Goal: Find contact information: Find contact information

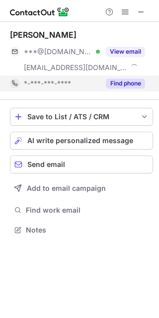
scroll to position [224, 159]
click at [122, 85] on button "Find phone" at bounding box center [125, 84] width 39 height 10
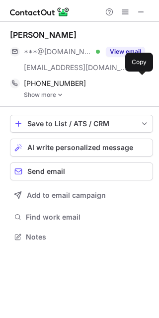
scroll to position [230, 159]
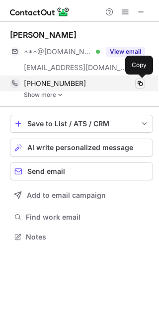
click at [138, 84] on span at bounding box center [140, 84] width 8 height 8
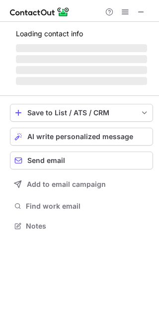
scroll to position [224, 159]
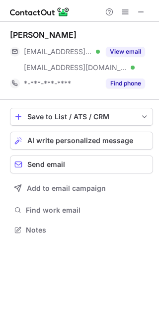
click at [130, 81] on button "Find phone" at bounding box center [125, 84] width 39 height 10
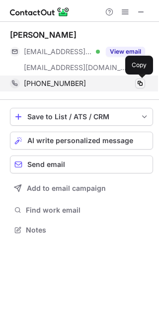
click at [143, 81] on span at bounding box center [140, 84] width 8 height 8
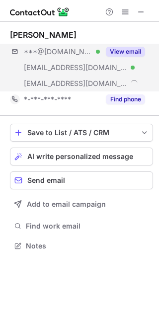
scroll to position [239, 159]
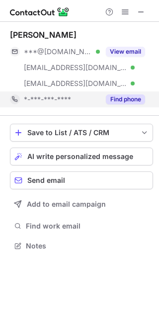
click at [122, 98] on button "Find phone" at bounding box center [125, 99] width 39 height 10
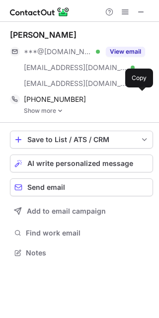
scroll to position [246, 159]
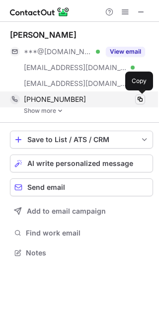
click at [140, 98] on span at bounding box center [140, 99] width 8 height 8
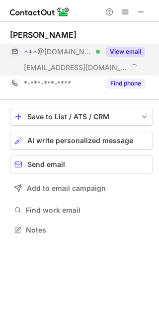
scroll to position [224, 159]
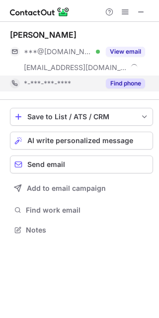
click at [126, 86] on button "Find phone" at bounding box center [125, 84] width 39 height 10
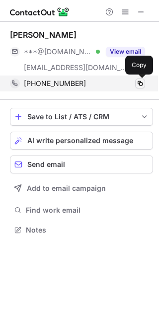
click at [136, 82] on span at bounding box center [140, 84] width 8 height 8
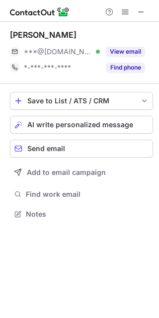
scroll to position [207, 159]
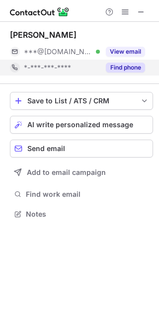
click at [123, 65] on button "Find phone" at bounding box center [125, 68] width 39 height 10
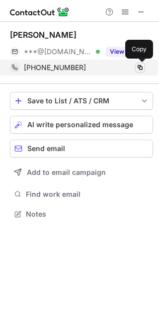
click at [142, 67] on span at bounding box center [140, 68] width 8 height 8
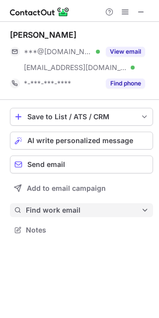
scroll to position [224, 159]
click at [55, 214] on span "Find work email" at bounding box center [83, 210] width 115 height 9
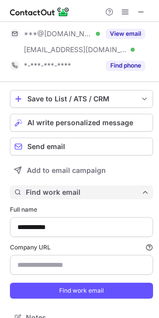
scroll to position [32, 0]
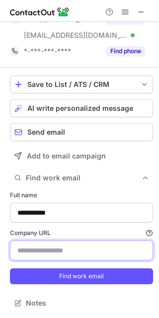
click at [45, 255] on input "Company URL Finding work email will consume 1 credit if a match is found." at bounding box center [81, 251] width 143 height 20
paste input "**********"
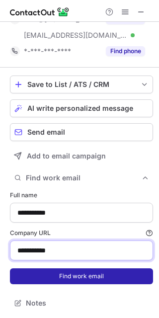
type input "**********"
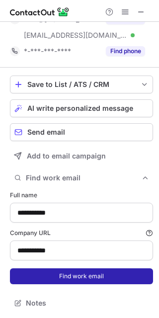
click at [32, 281] on button "Find work email" at bounding box center [81, 276] width 143 height 16
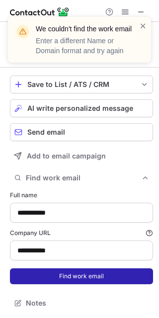
click at [46, 276] on button "Find work email" at bounding box center [81, 276] width 143 height 16
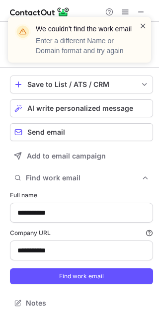
click at [141, 26] on span at bounding box center [143, 26] width 8 height 10
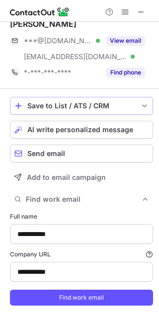
scroll to position [0, 0]
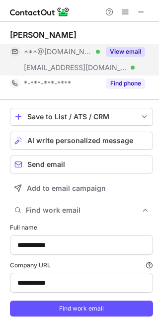
click at [123, 46] on div "View email" at bounding box center [122, 52] width 45 height 16
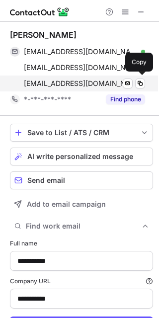
scroll to position [345, 152]
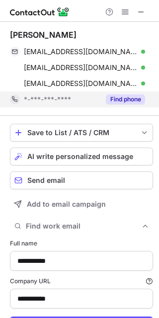
click at [115, 93] on div "Find phone" at bounding box center [122, 99] width 45 height 16
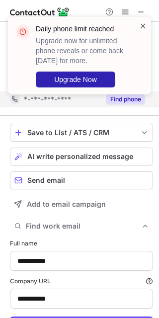
click at [142, 24] on span at bounding box center [143, 26] width 8 height 10
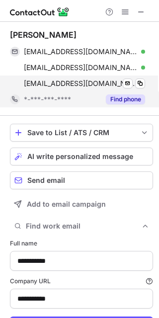
click at [145, 80] on div "[EMAIL_ADDRESS][DOMAIN_NAME] Verified Send email Copy" at bounding box center [77, 84] width 135 height 16
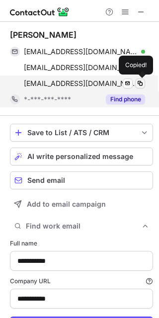
click at [142, 80] on span at bounding box center [140, 84] width 8 height 8
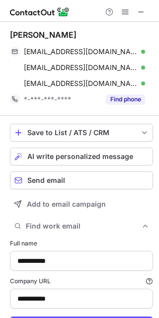
scroll to position [48, 0]
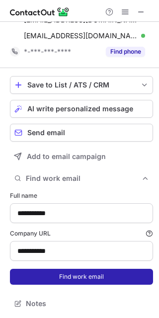
click at [52, 277] on button "Find work email" at bounding box center [81, 277] width 143 height 16
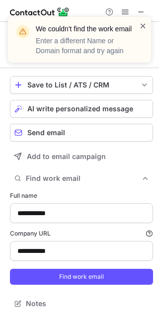
click at [141, 26] on span at bounding box center [143, 26] width 8 height 10
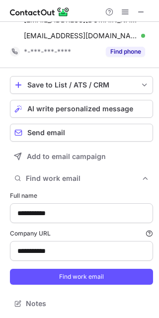
click at [128, 55] on div "We couldn't find the work email Enter a different Name or Domain format and try…" at bounding box center [86, 40] width 100 height 32
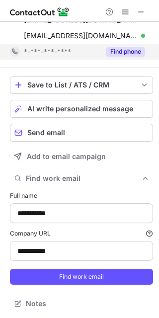
click at [127, 54] on button "Find phone" at bounding box center [125, 52] width 39 height 10
